Goal: Use online tool/utility: Use online tool/utility

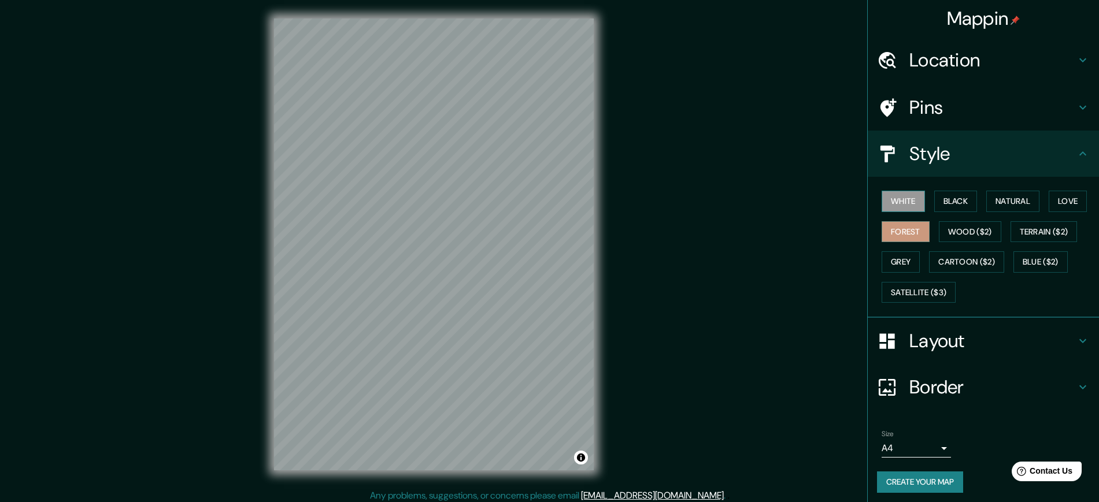
click at [899, 192] on button "White" at bounding box center [903, 201] width 43 height 21
click at [956, 202] on button "Black" at bounding box center [955, 201] width 43 height 21
click at [1002, 208] on button "Natural" at bounding box center [1012, 201] width 53 height 21
click at [1056, 202] on button "Love" at bounding box center [1068, 201] width 38 height 21
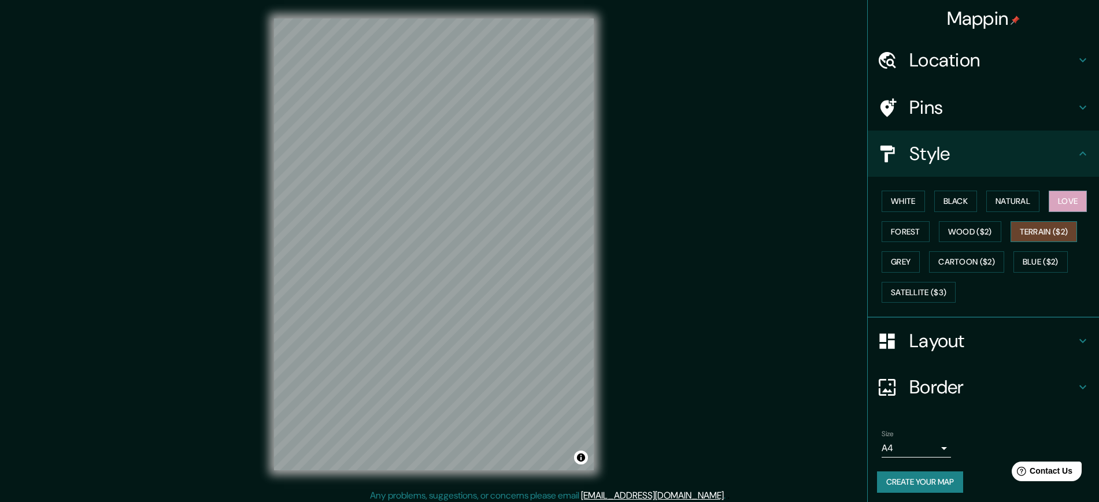
click at [1033, 234] on button "Terrain ($2)" at bounding box center [1044, 231] width 67 height 21
click at [961, 234] on button "Wood ($2)" at bounding box center [970, 231] width 62 height 21
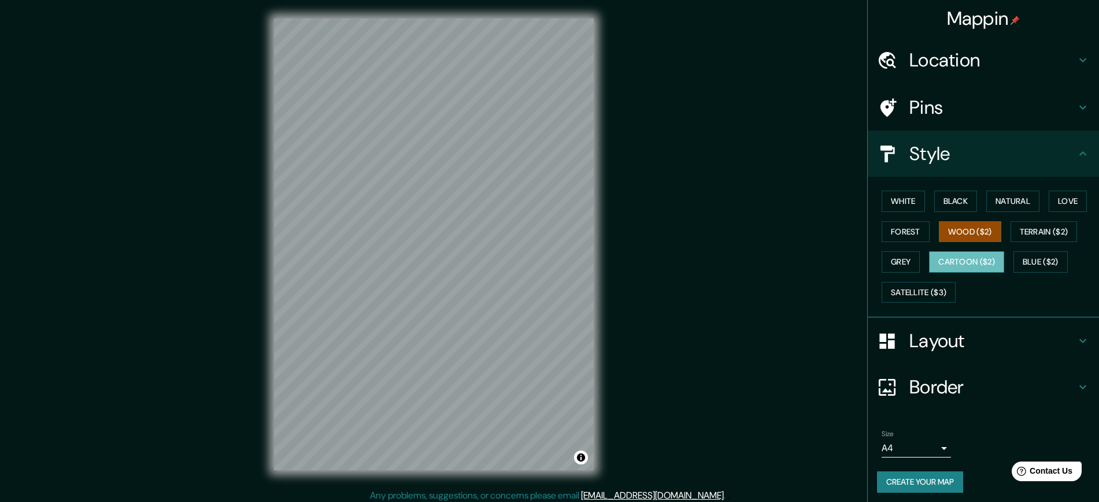
click at [969, 263] on button "Cartoon ($2)" at bounding box center [966, 262] width 75 height 21
click at [895, 252] on button "Grey" at bounding box center [901, 262] width 38 height 21
click at [897, 219] on div "White Black Natural Love Forest Wood ($2) Terrain ($2) Grey Cartoon ($2) Blue (…" at bounding box center [988, 246] width 222 height 121
click at [957, 232] on button "Wood ($2)" at bounding box center [970, 231] width 62 height 21
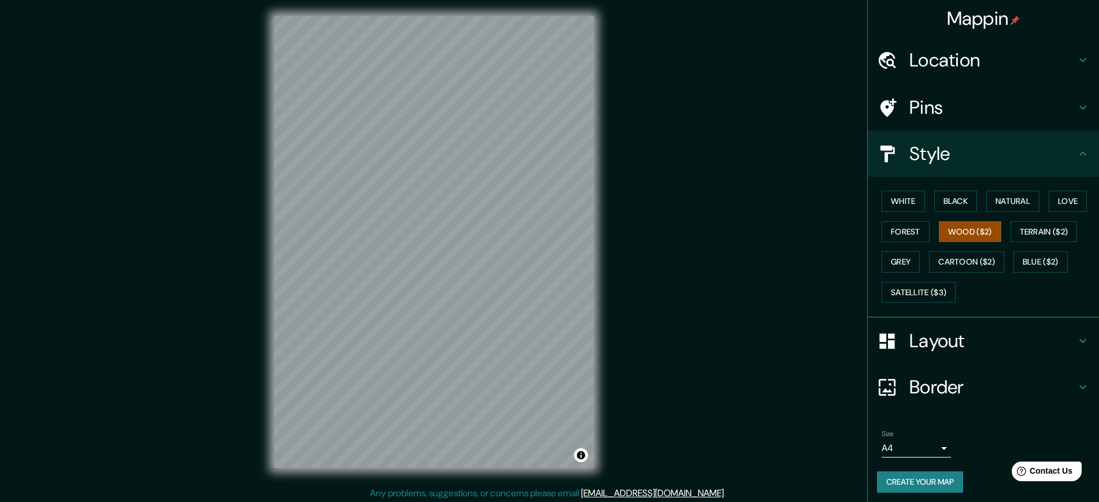
scroll to position [5, 0]
